Goal: Task Accomplishment & Management: Manage account settings

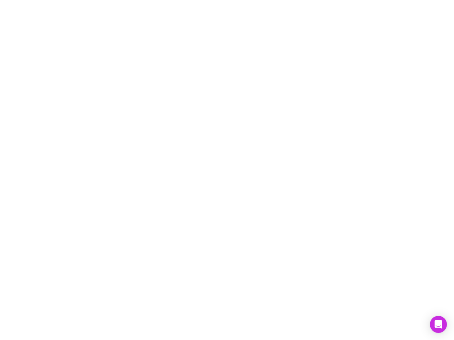
click at [227, 170] on div at bounding box center [227, 170] width 454 height 340
click at [438, 325] on icon "Open Intercom Messenger" at bounding box center [438, 325] width 7 height 9
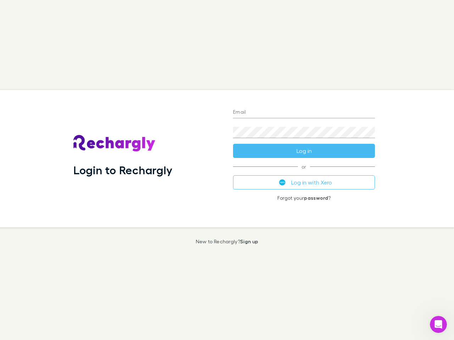
click at [227, 170] on div "Login to Rechargly" at bounding box center [148, 159] width 160 height 138
click at [304, 113] on input "Email" at bounding box center [304, 112] width 142 height 11
